Goal: Task Accomplishment & Management: Use online tool/utility

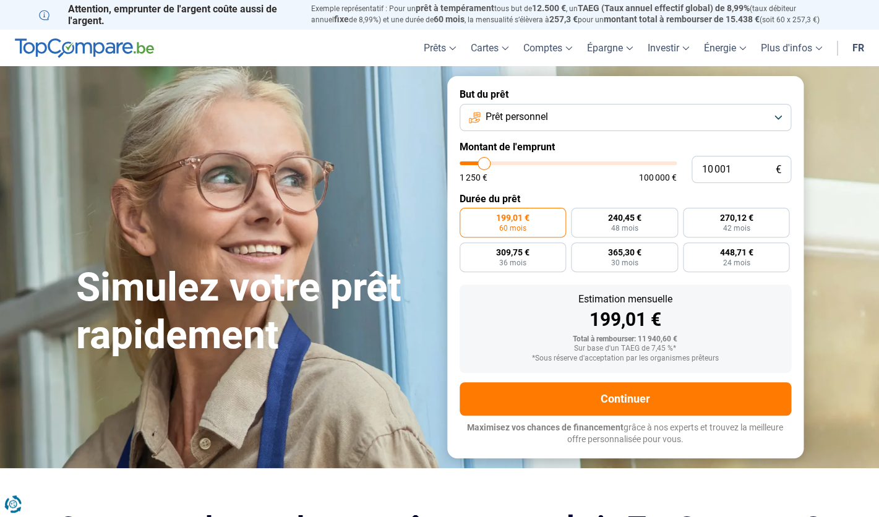
click at [576, 124] on button "Prêt personnel" at bounding box center [624, 117] width 331 height 27
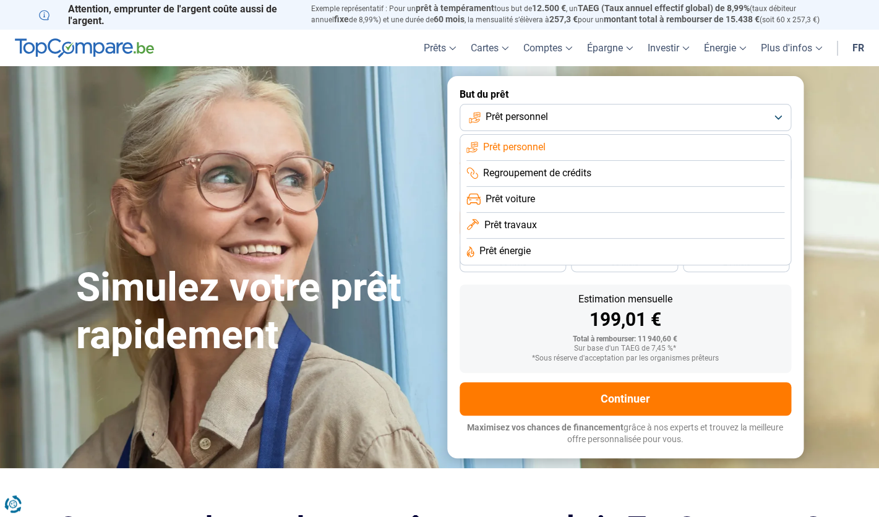
click at [519, 197] on span "Prêt voiture" at bounding box center [509, 199] width 49 height 14
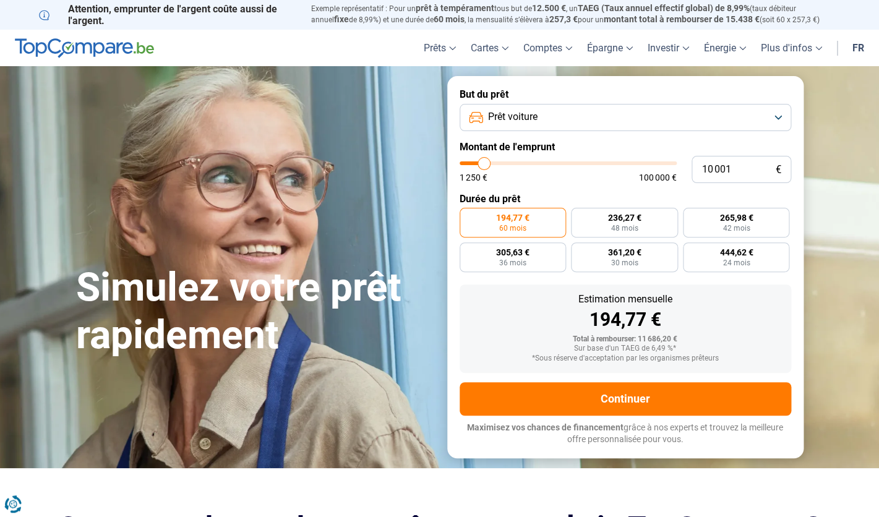
type input "10 750"
type input "10750"
type input "11 000"
type input "11000"
type input "11 500"
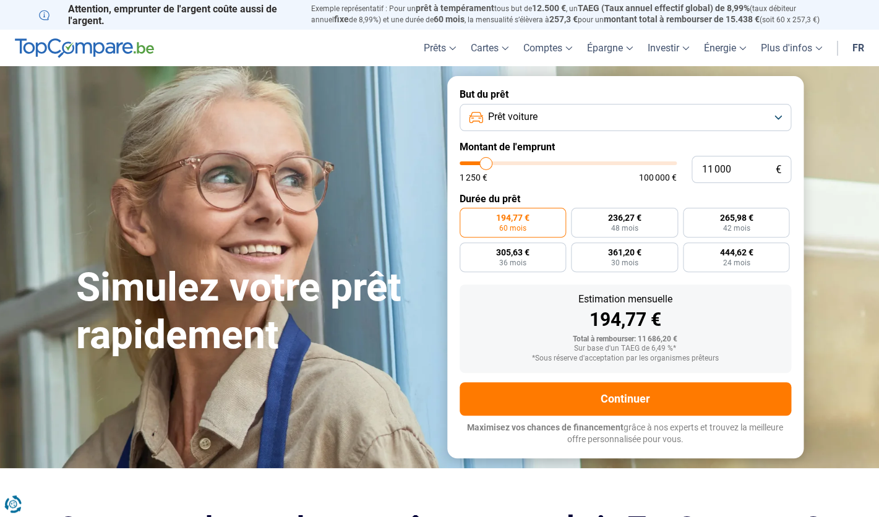
type input "11500"
type input "12 250"
type input "12250"
type input "13 000"
type input "13000"
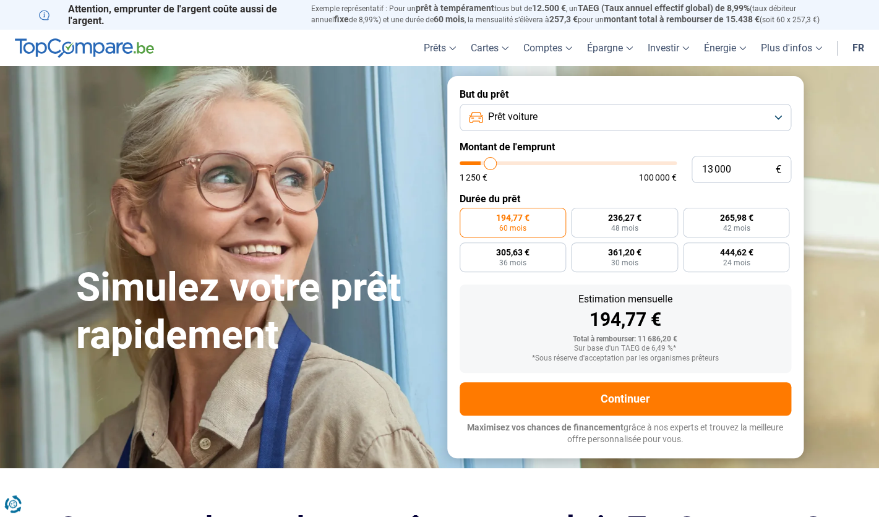
type input "13 500"
type input "13500"
type input "13 750"
type input "13750"
type input "14 000"
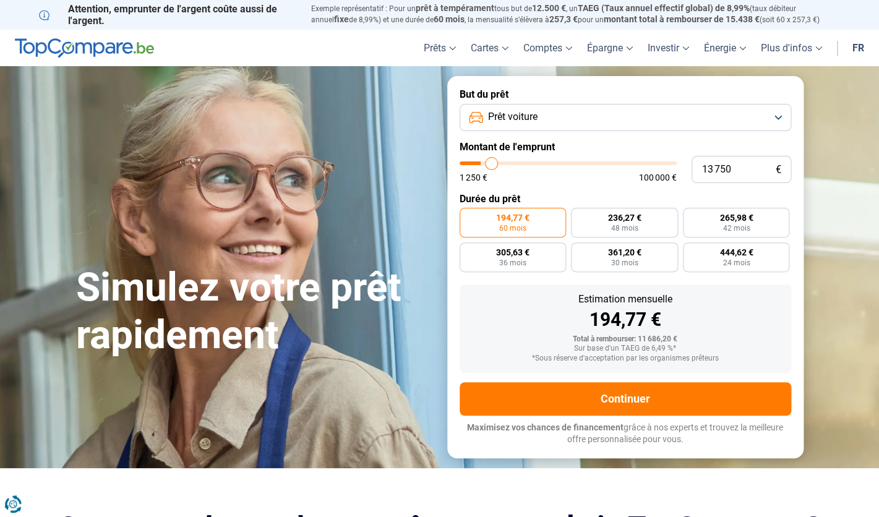
type input "14000"
type input "14 250"
type input "14250"
type input "14 500"
type input "14500"
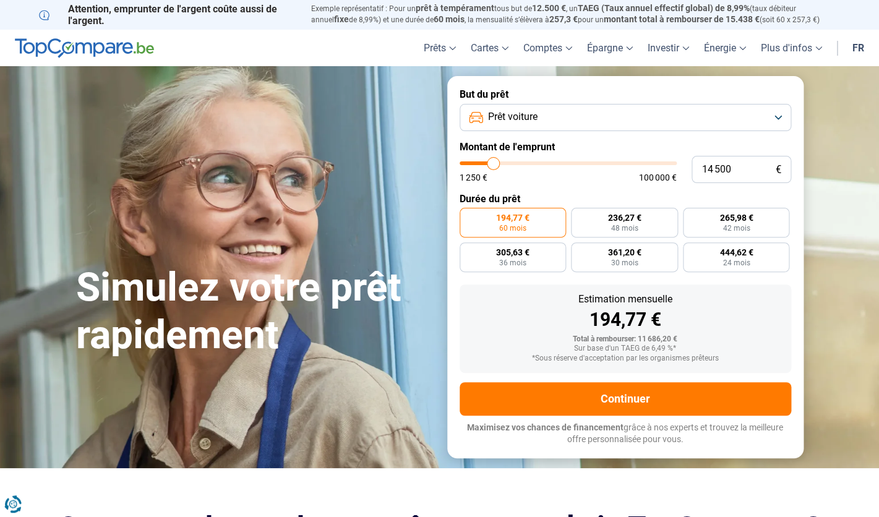
type input "15 000"
type input "15000"
type input "16 000"
type input "16000"
type input "17 250"
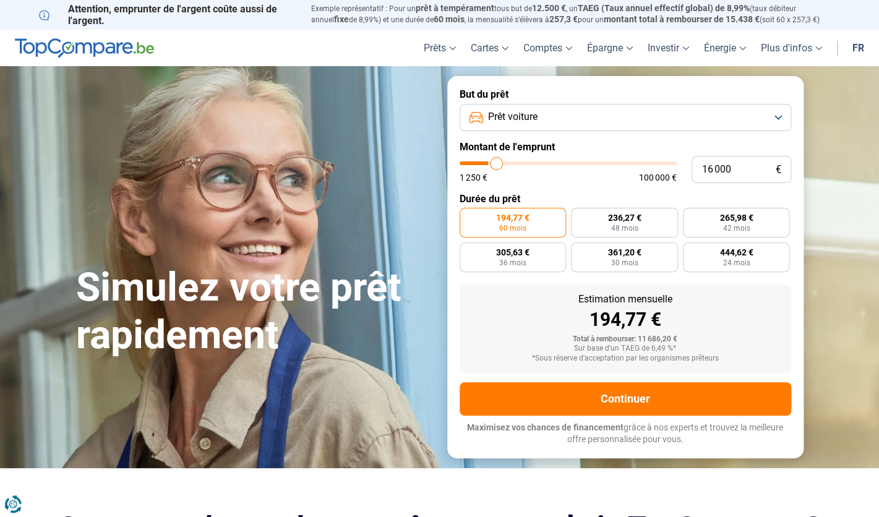
type input "17250"
type input "18 750"
type input "18750"
type input "20 250"
type input "20250"
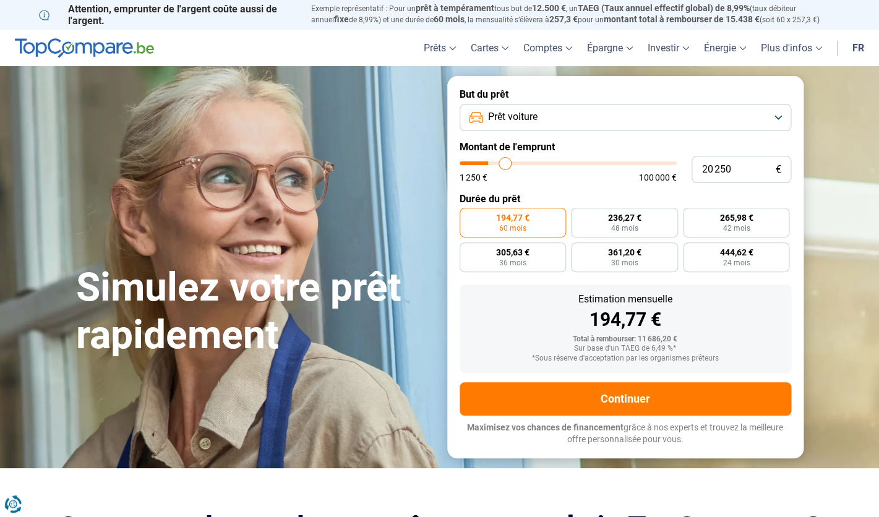
type input "21 750"
type input "21750"
type input "23 250"
type input "23250"
type input "24 500"
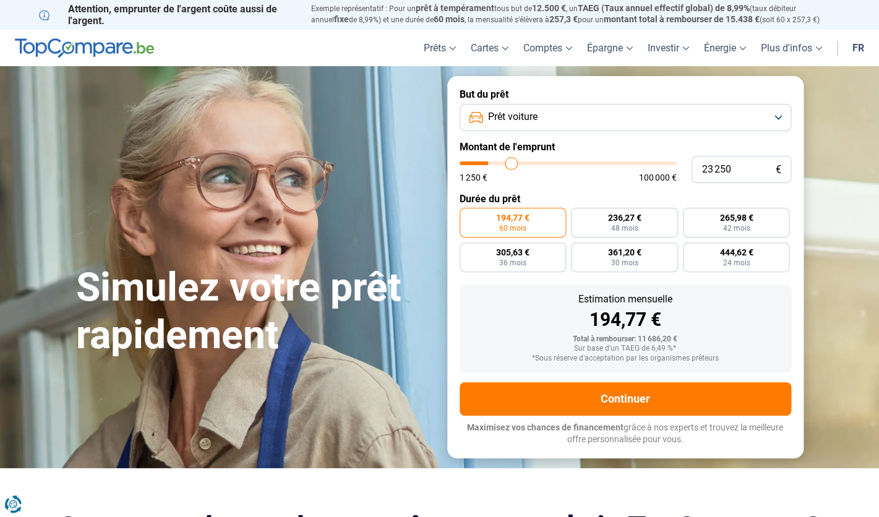
type input "24500"
type input "25 750"
type input "25750"
type input "27 000"
type input "27000"
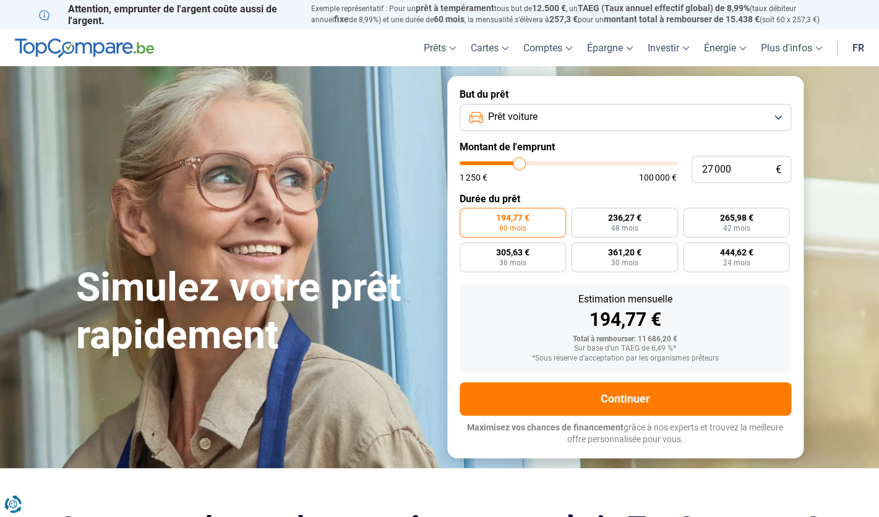
type input "27 750"
type input "27750"
type input "28 500"
type input "28500"
type input "29 000"
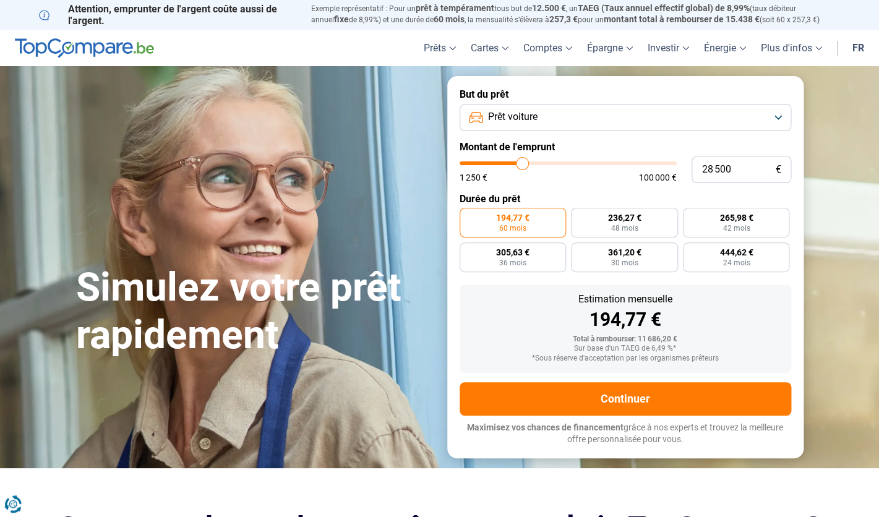
type input "29000"
type input "29 500"
type input "29500"
type input "30 000"
type input "30000"
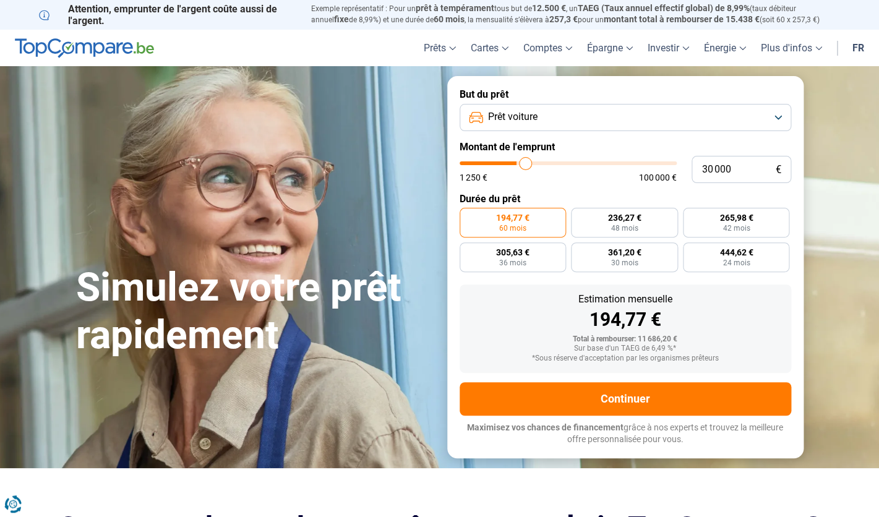
type input "30 500"
type input "30500"
type input "31 000"
type input "31000"
type input "31 500"
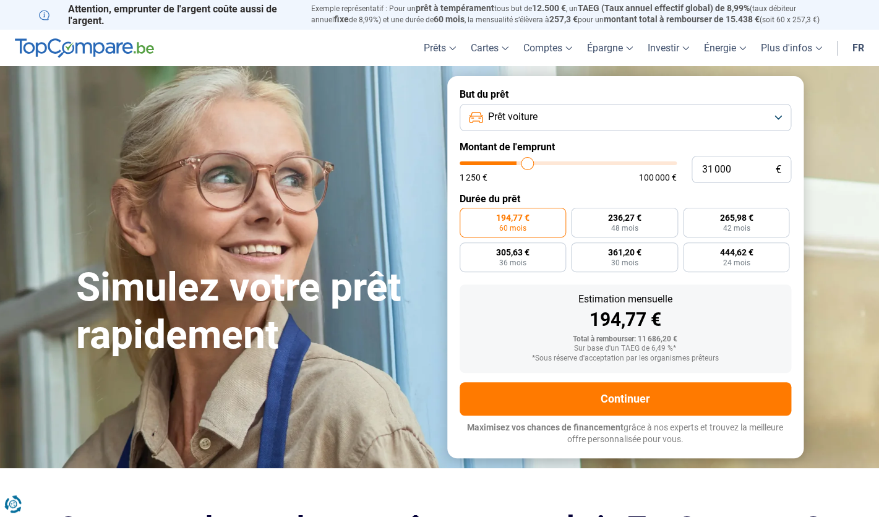
type input "31500"
type input "32 250"
type input "32250"
type input "32 750"
type input "32750"
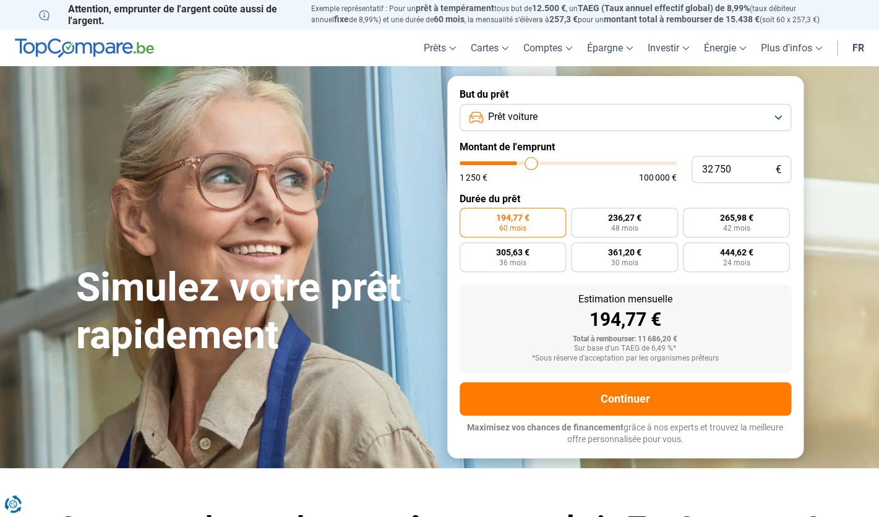
type input "33 000"
type input "33000"
type input "33 500"
type input "33500"
type input "34 000"
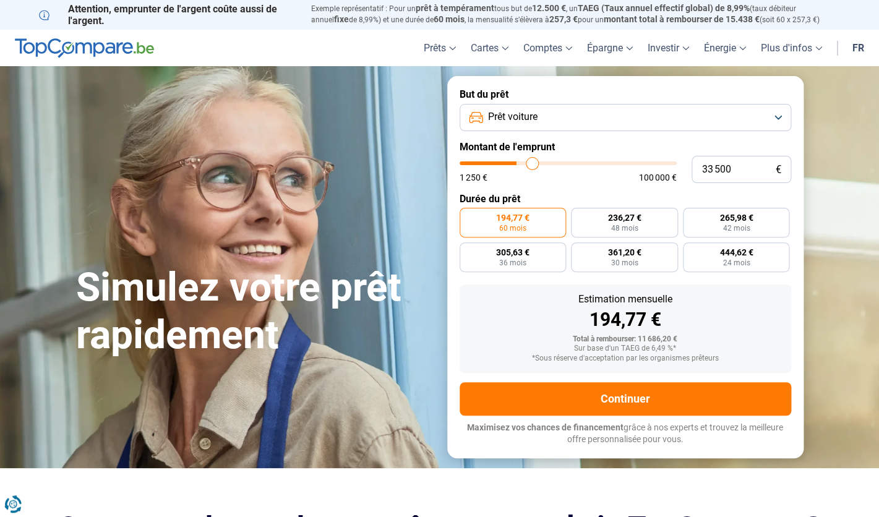
type input "34000"
type input "34 250"
type input "34250"
type input "34 500"
type input "34500"
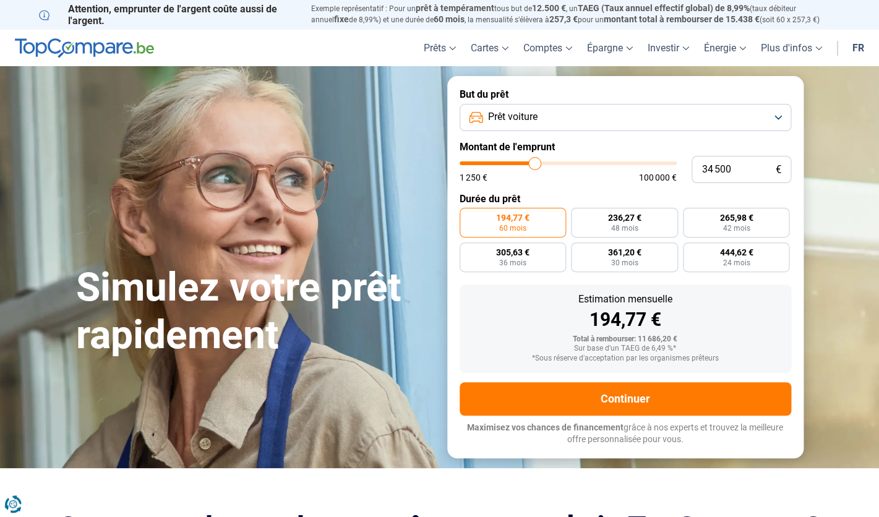
type input "34 750"
type input "34750"
type input "35 000"
type input "35000"
type input "34 500"
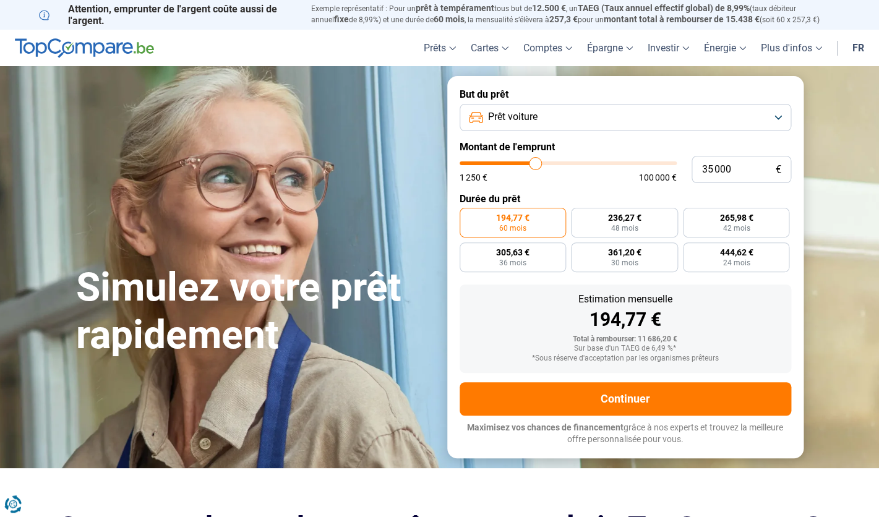
type input "34500"
type input "34 250"
type input "34250"
type input "34 000"
type input "34000"
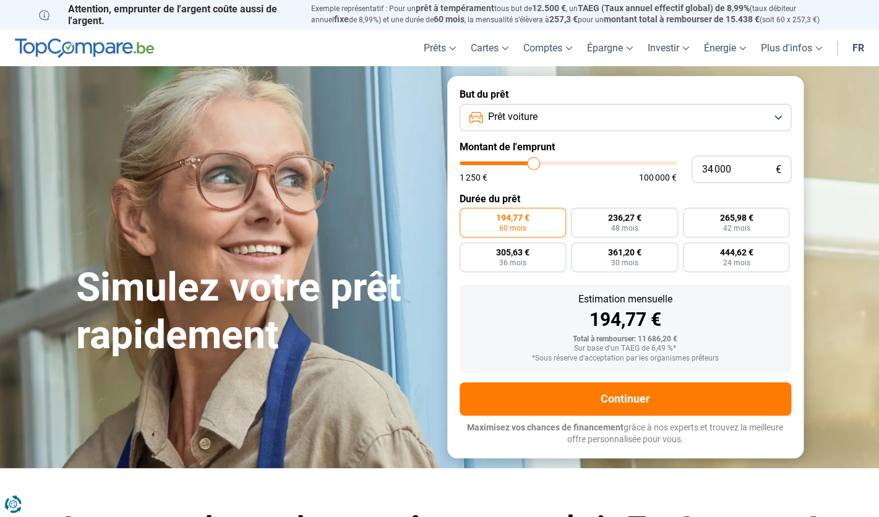
type input "33 750"
type input "33750"
type input "33 500"
type input "33500"
type input "33 250"
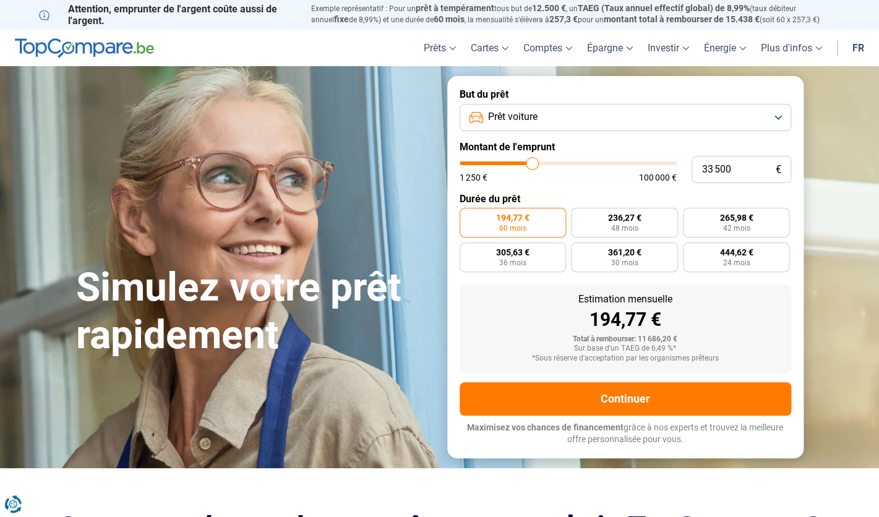
type input "33250"
type input "33 000"
type input "33000"
type input "32 750"
type input "32750"
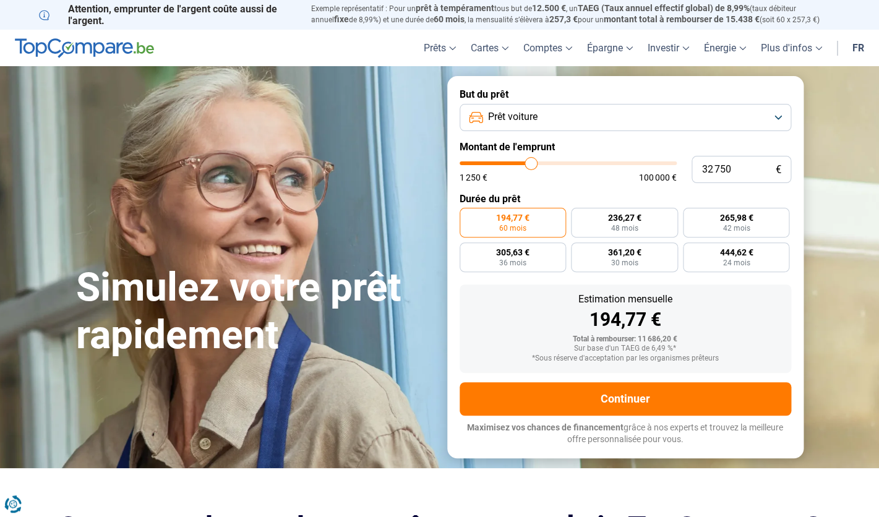
type input "32 500"
type input "32500"
type input "32 250"
type input "32250"
type input "32 000"
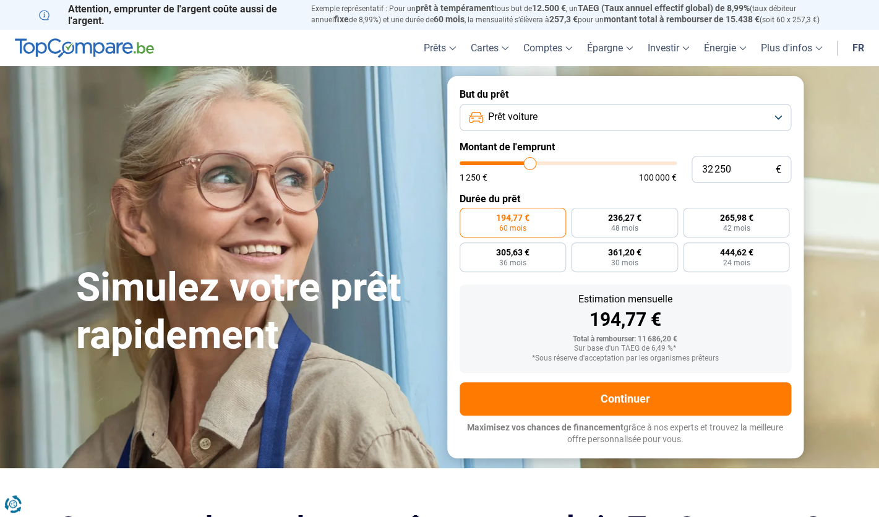
type input "32000"
type input "31 750"
type input "31750"
type input "31 500"
type input "31500"
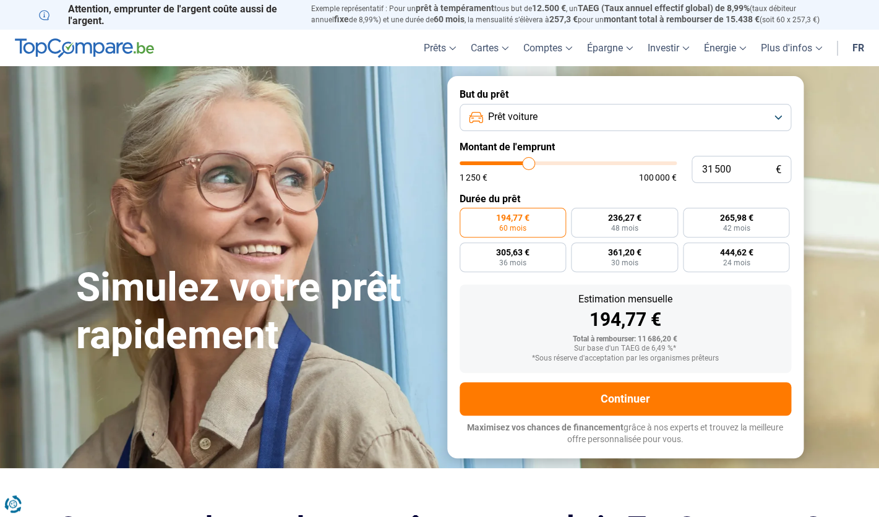
type input "31 250"
type input "31250"
type input "31 000"
type input "31000"
type input "30 750"
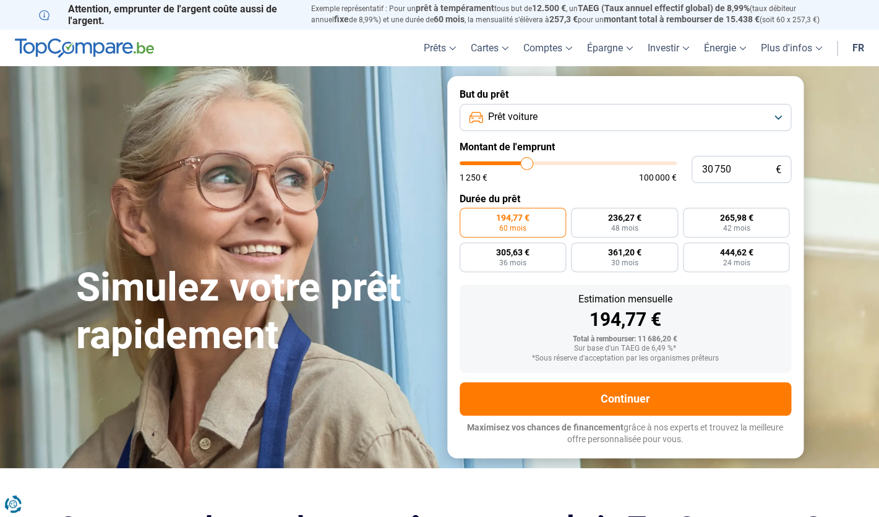
drag, startPoint x: 485, startPoint y: 163, endPoint x: 527, endPoint y: 161, distance: 42.1
type input "31000"
click at [527, 161] on input "range" at bounding box center [567, 163] width 217 height 4
type input "31 000"
radio input "false"
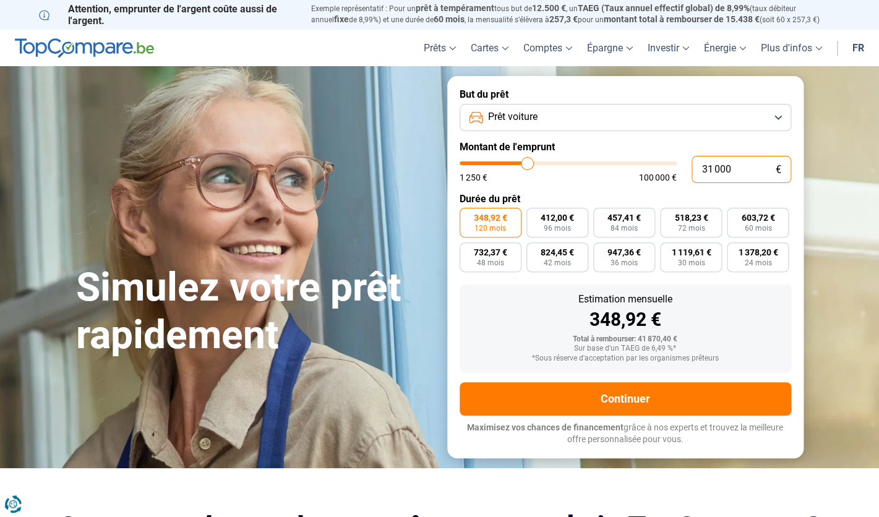
click at [712, 172] on input "31 000" at bounding box center [741, 169] width 100 height 27
type input "3 000"
type input "3000"
type input "30 000"
type input "30000"
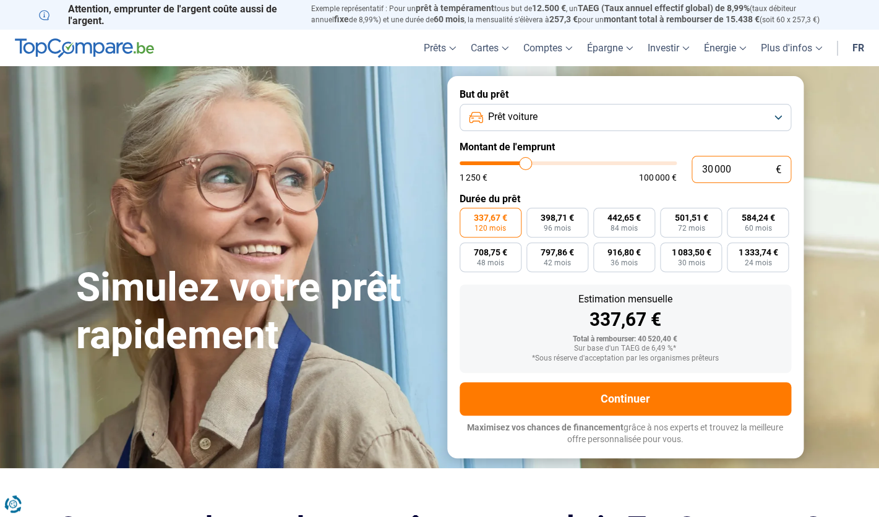
type input "30 000"
click at [619, 138] on form "But du prêt Prêt voiture Montant de l'emprunt 30 000 € 1 250 € 100 000 € Durée …" at bounding box center [625, 266] width 356 height 381
click at [764, 219] on span "584,24 €" at bounding box center [757, 217] width 33 height 9
click at [735, 216] on input "584,24 € 60 mois" at bounding box center [730, 212] width 8 height 8
radio input "true"
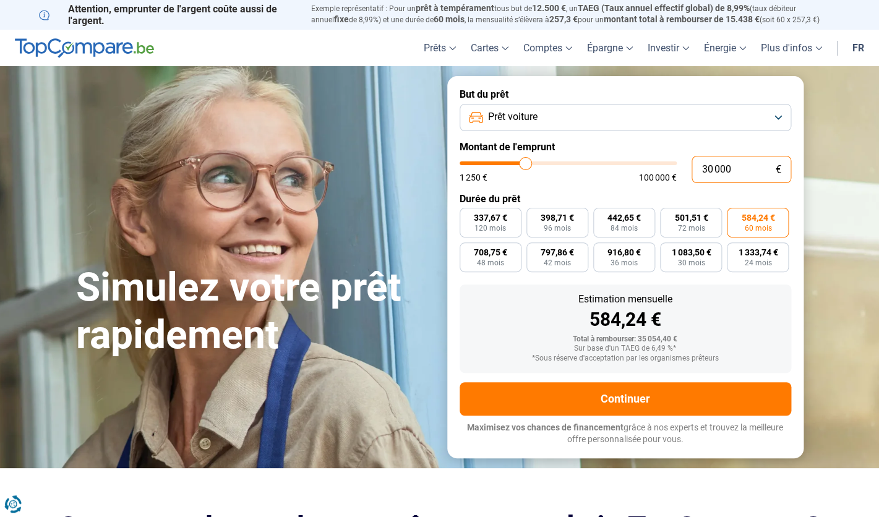
click at [710, 173] on input "30 000" at bounding box center [741, 169] width 100 height 27
type input "3 000"
type input "3000"
type input "0"
type input "1250"
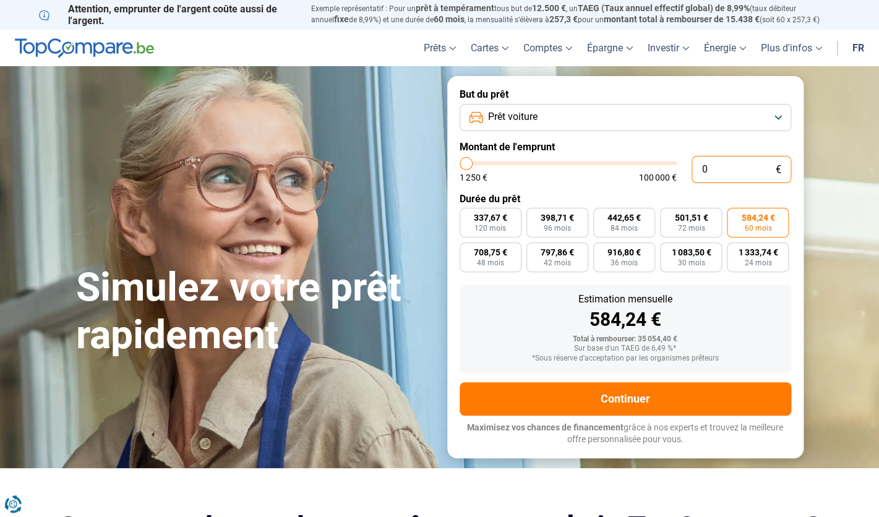
type input "2"
type input "1250"
type input "25"
type input "1250"
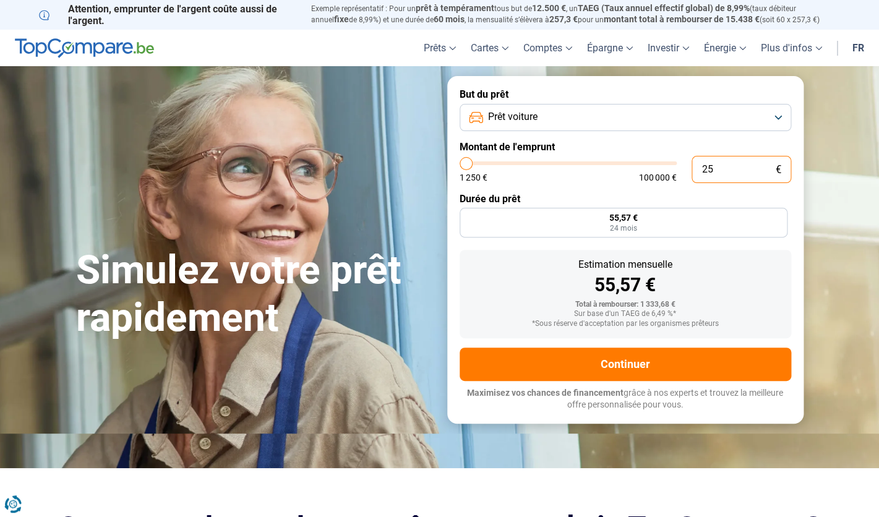
type input "1 250"
type input "1250"
radio input "true"
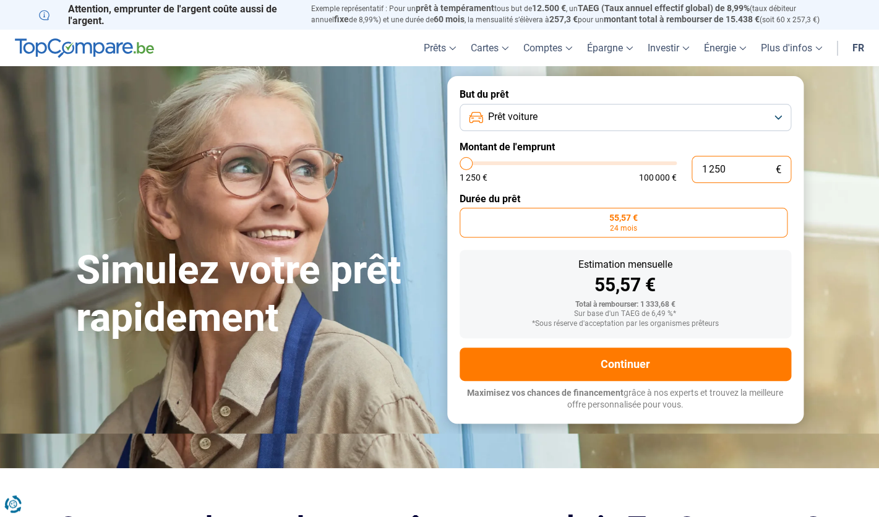
type input "12 500"
type input "12500"
type input "125 000"
type input "100000"
type input "12 500"
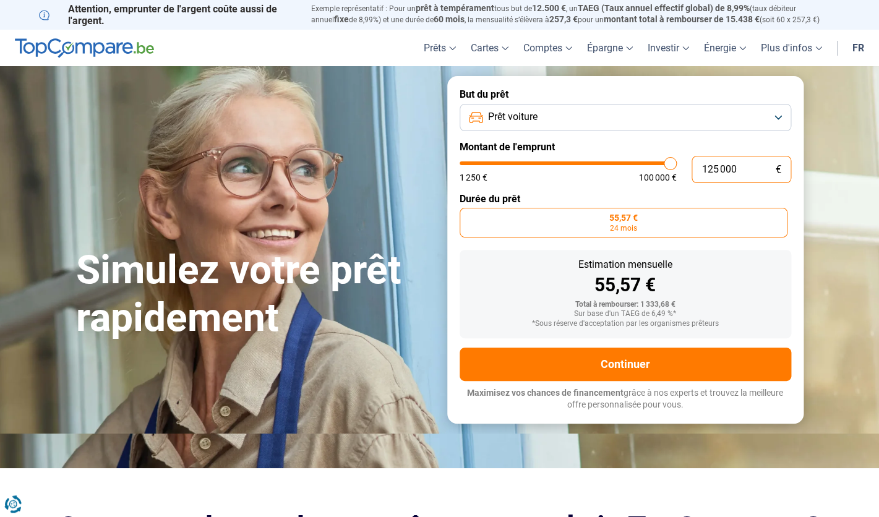
type input "12500"
type input "1 250"
type input "1250"
type input "125"
type input "1250"
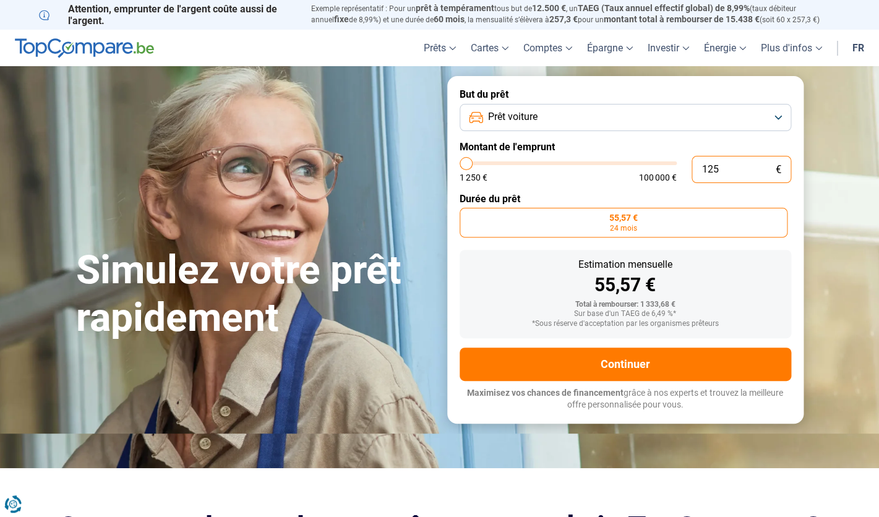
type input "12"
type input "1250"
type input "1"
type input "1250"
type input "0"
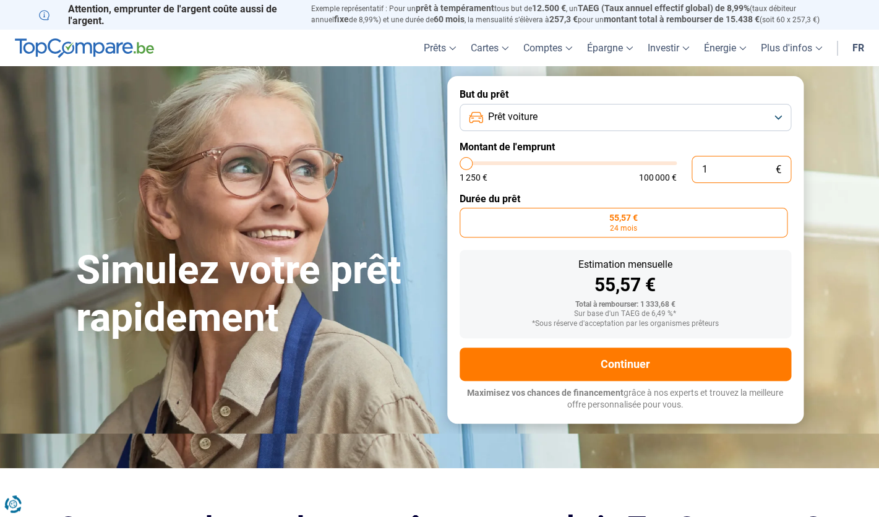
type input "1250"
type input "2"
type input "1250"
type input "25"
type input "1250"
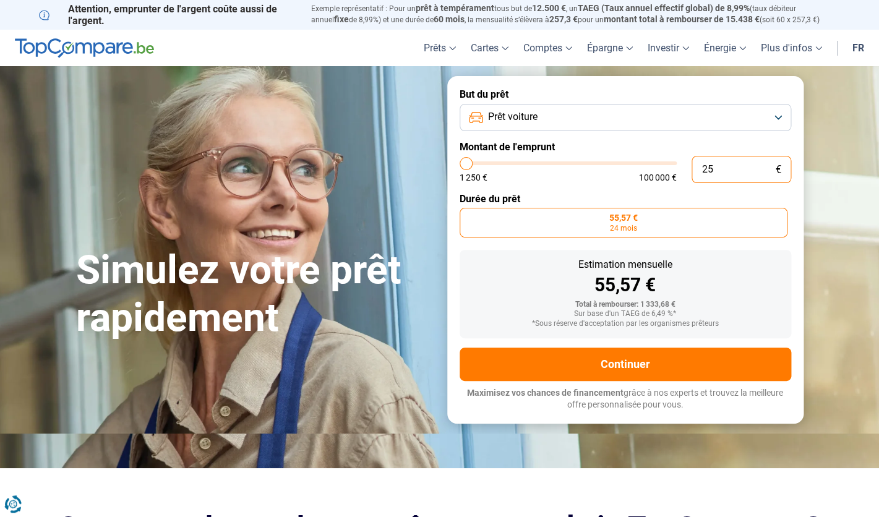
type input "250"
type input "1250"
type input "2 500"
type input "2500"
type input "25 000"
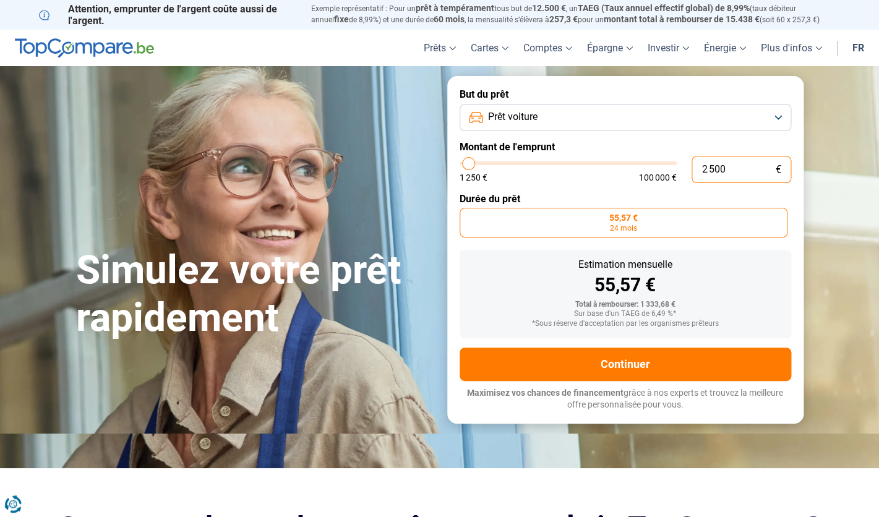
type input "25000"
radio input "false"
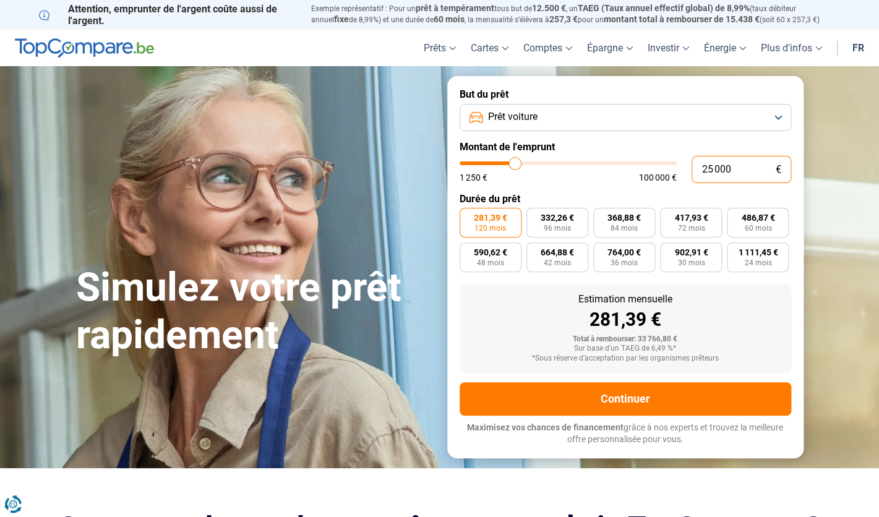
type input "25 000"
